Goal: Information Seeking & Learning: Learn about a topic

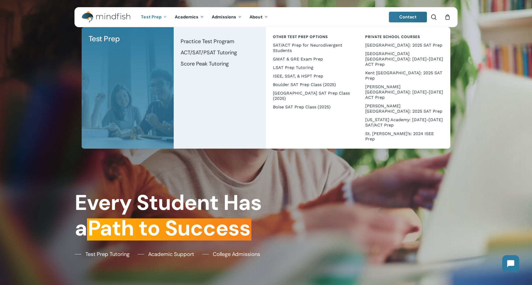
click at [156, 15] on span "Test Prep" at bounding box center [151, 17] width 20 height 6
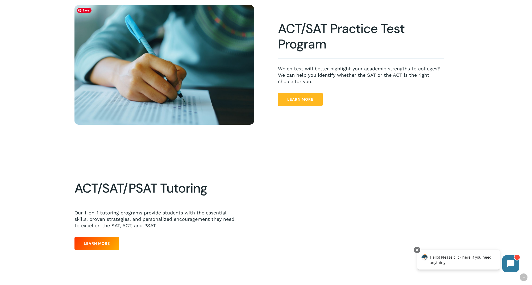
scroll to position [185, 0]
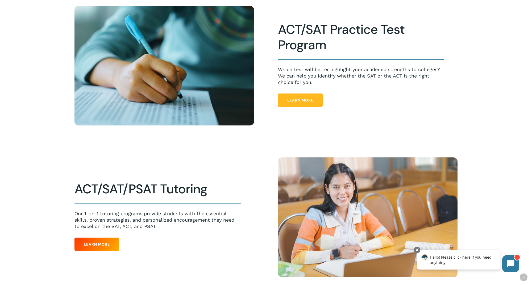
click at [295, 97] on link "Learn More" at bounding box center [300, 99] width 45 height 13
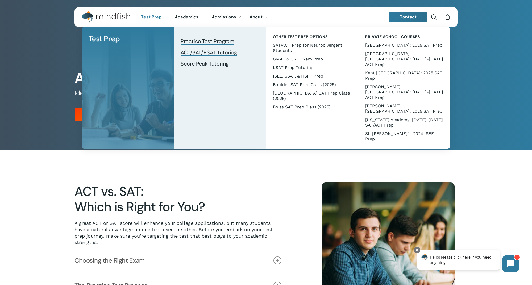
click at [204, 54] on span "ACT/SAT/PSAT Tutoring" at bounding box center [209, 52] width 56 height 7
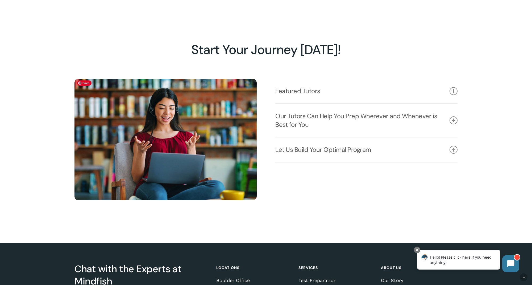
scroll to position [724, 0]
